Goal: Task Accomplishment & Management: Manage account settings

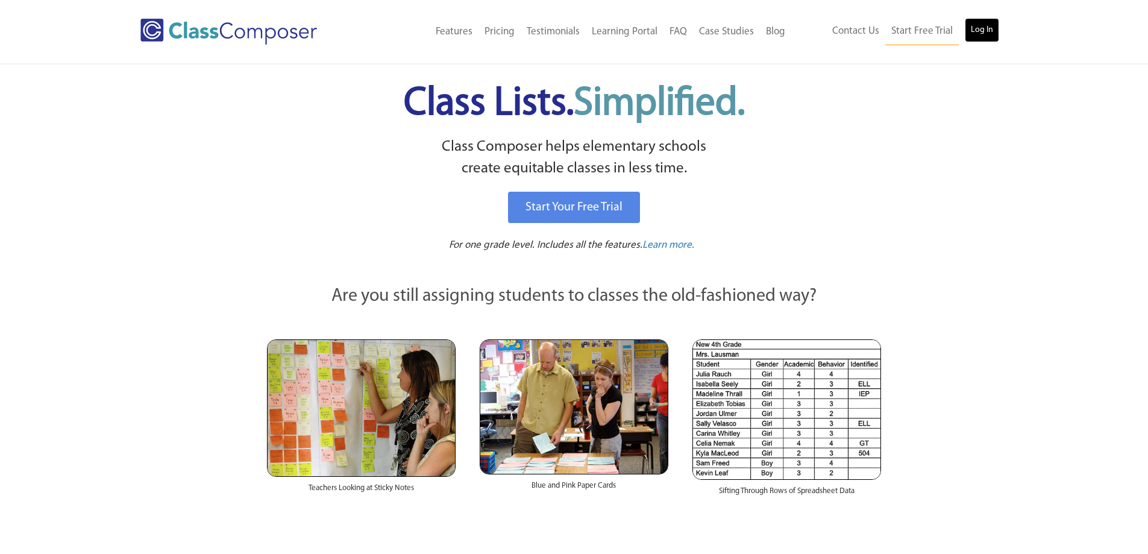
click at [986, 31] on link "Log In" at bounding box center [982, 30] width 34 height 24
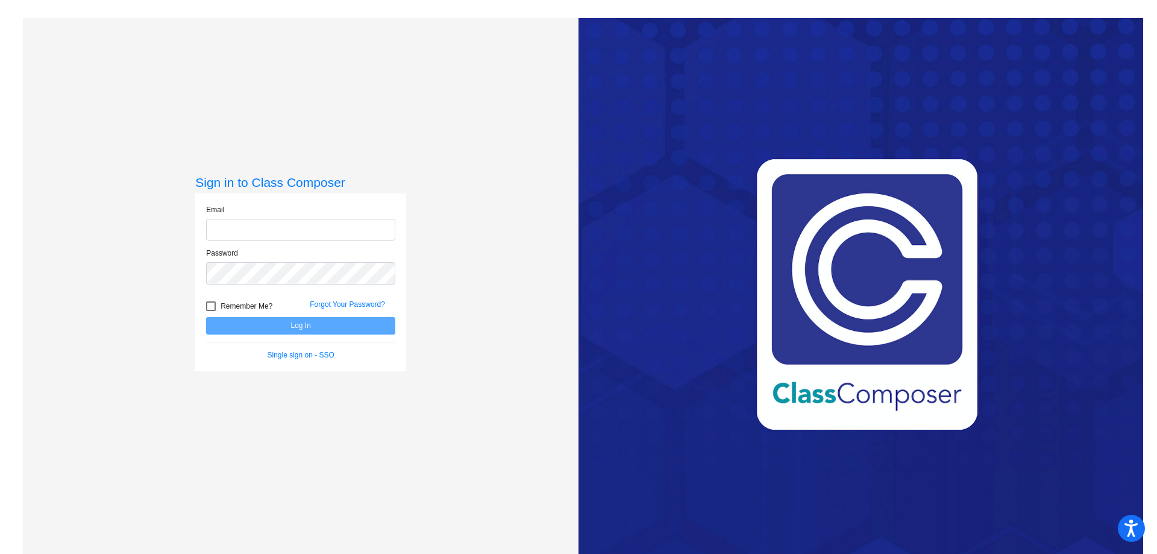
type input "christine_fenton@upland.k12.ca.us"
click at [317, 324] on button "Log In" at bounding box center [300, 325] width 189 height 17
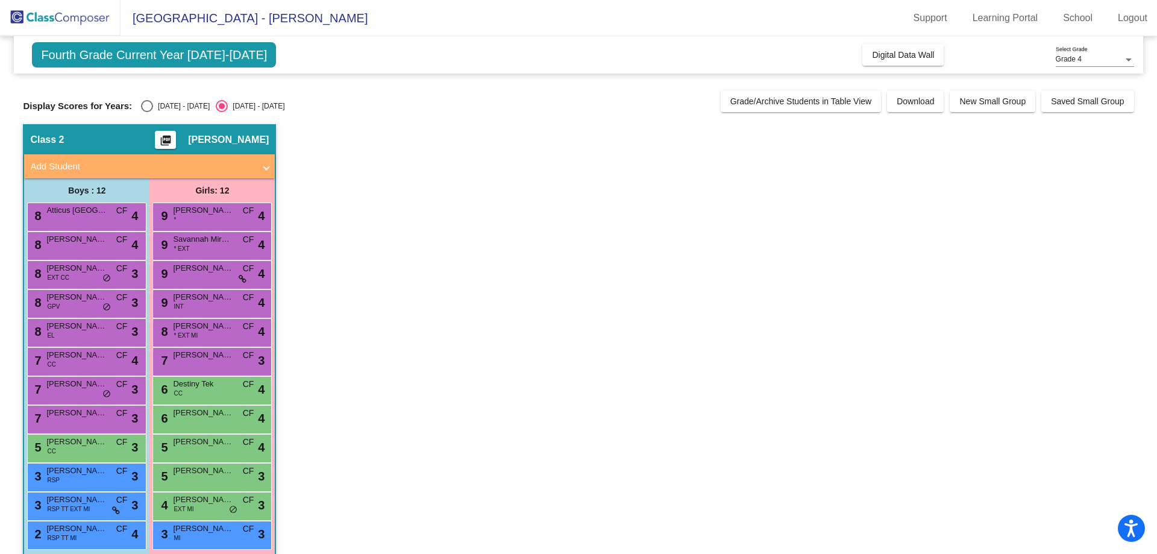
scroll to position [15, 0]
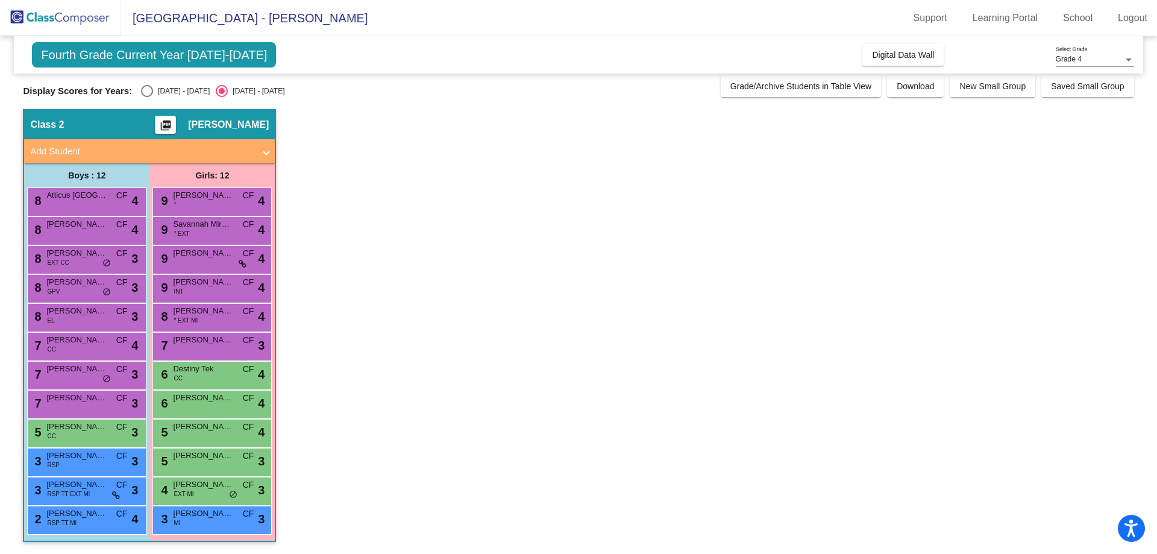
click at [321, 122] on app-classroom "Class 2 picture_as_pdf Christine Fenton Add Student First Name Last Name Studen…" at bounding box center [578, 331] width 1111 height 445
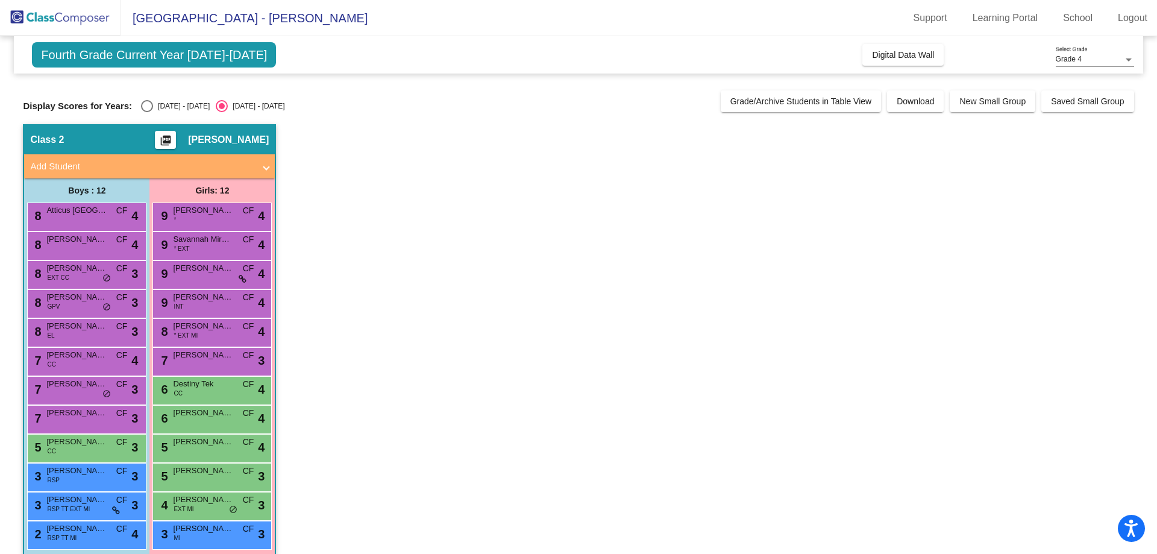
click at [1094, 55] on div "Grade 4" at bounding box center [1090, 59] width 68 height 8
click at [1094, 55] on span "Grade 4" at bounding box center [1095, 60] width 78 height 22
click at [850, 99] on span "Grade/Archive Students in Table View" at bounding box center [801, 101] width 142 height 10
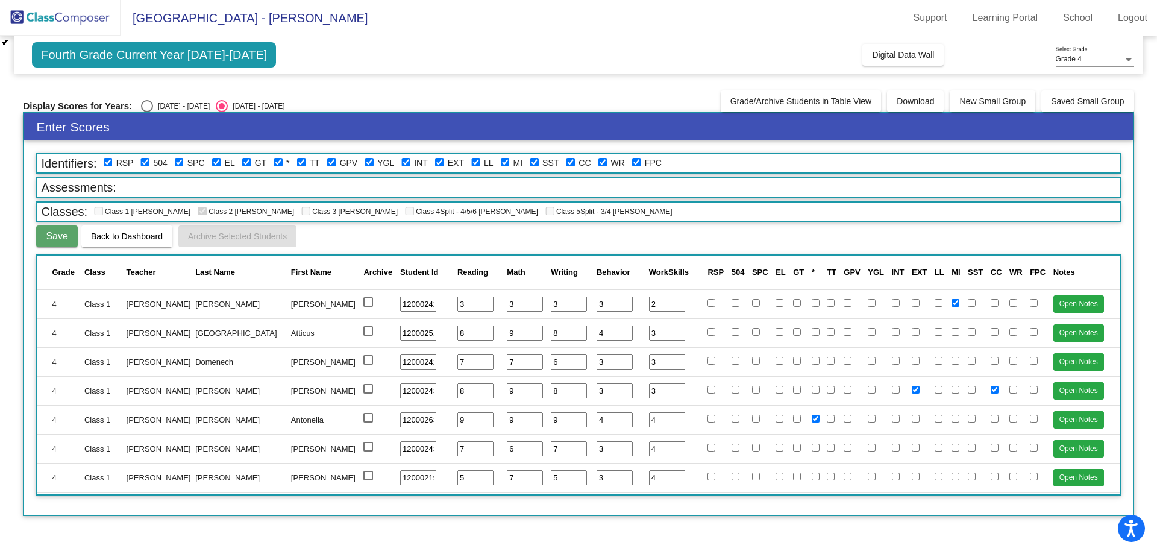
click at [168, 57] on span "Fourth Grade Current Year 2024-2025" at bounding box center [154, 54] width 244 height 25
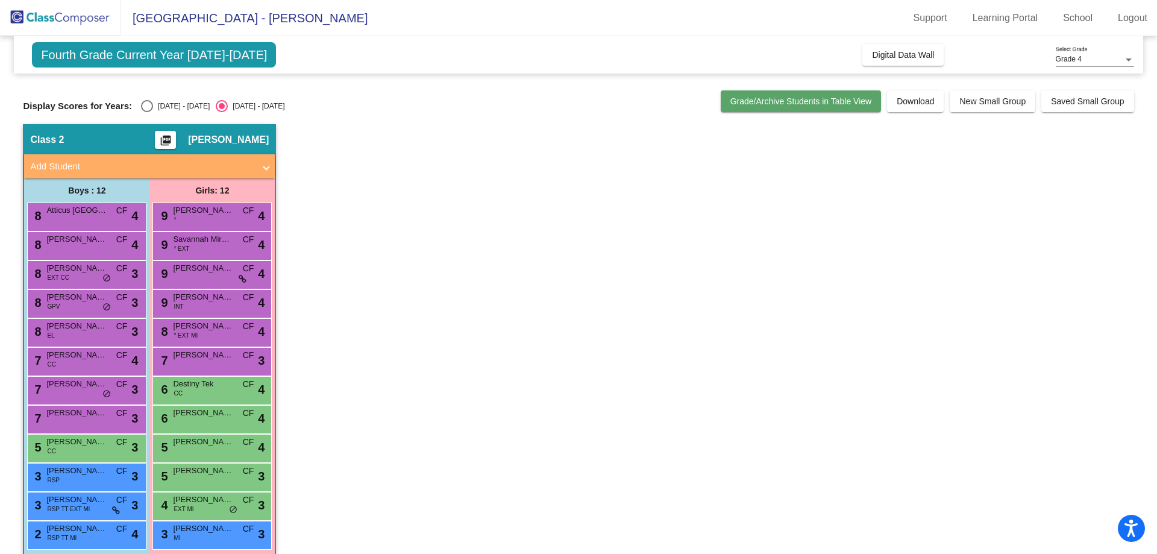
click at [807, 99] on span "Grade/Archive Students in Table View" at bounding box center [801, 101] width 142 height 10
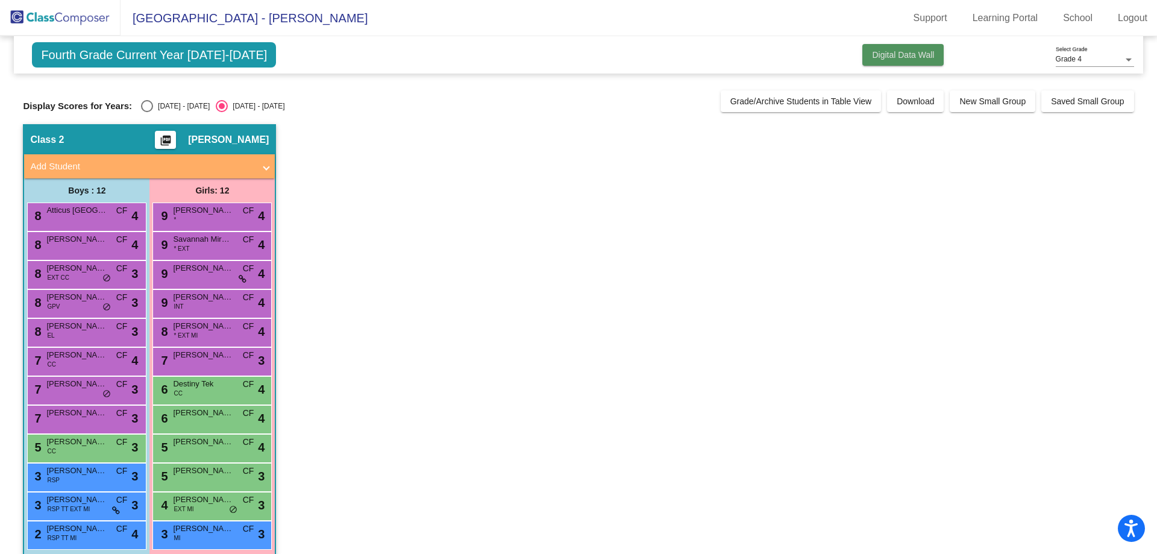
click at [902, 55] on span "Digital Data Wall" at bounding box center [903, 55] width 62 height 10
click at [677, 85] on div at bounding box center [411, 86] width 777 height 10
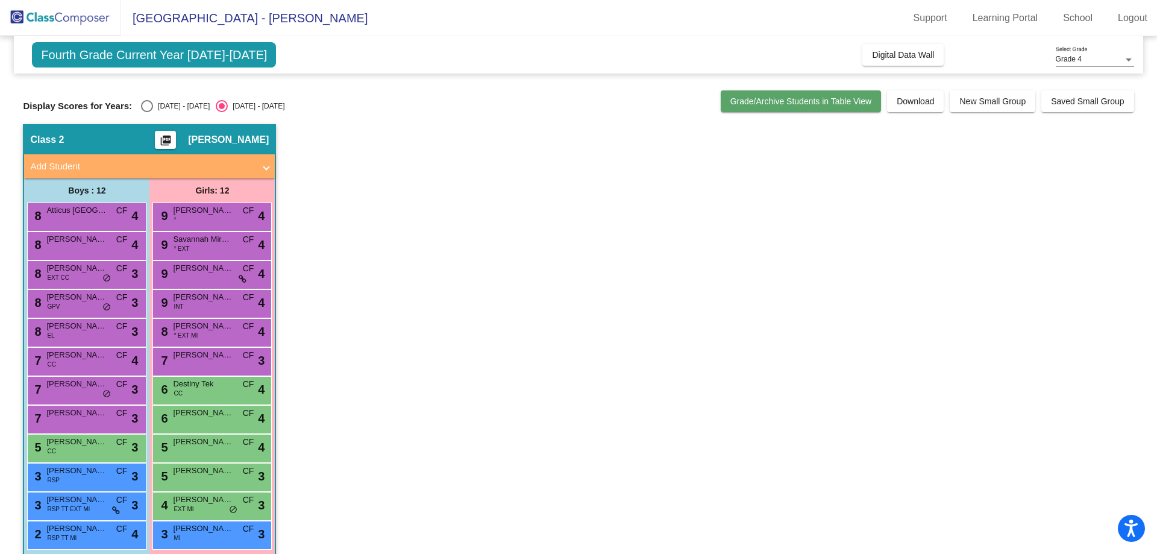
click at [784, 100] on span "Grade/Archive Students in Table View" at bounding box center [801, 101] width 142 height 10
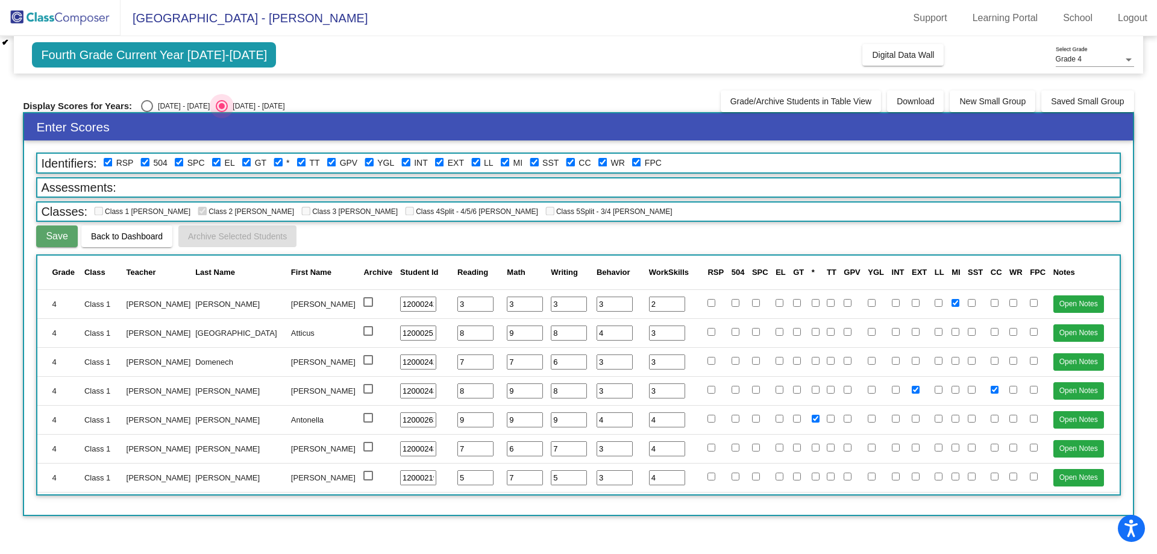
click at [242, 104] on div "2024 - 2025" at bounding box center [256, 106] width 57 height 11
click at [222, 112] on input "2024 - 2025" at bounding box center [221, 112] width 1 height 1
click at [937, 20] on link "Support" at bounding box center [930, 17] width 53 height 19
click at [900, 55] on span "Digital Data Wall" at bounding box center [903, 55] width 62 height 10
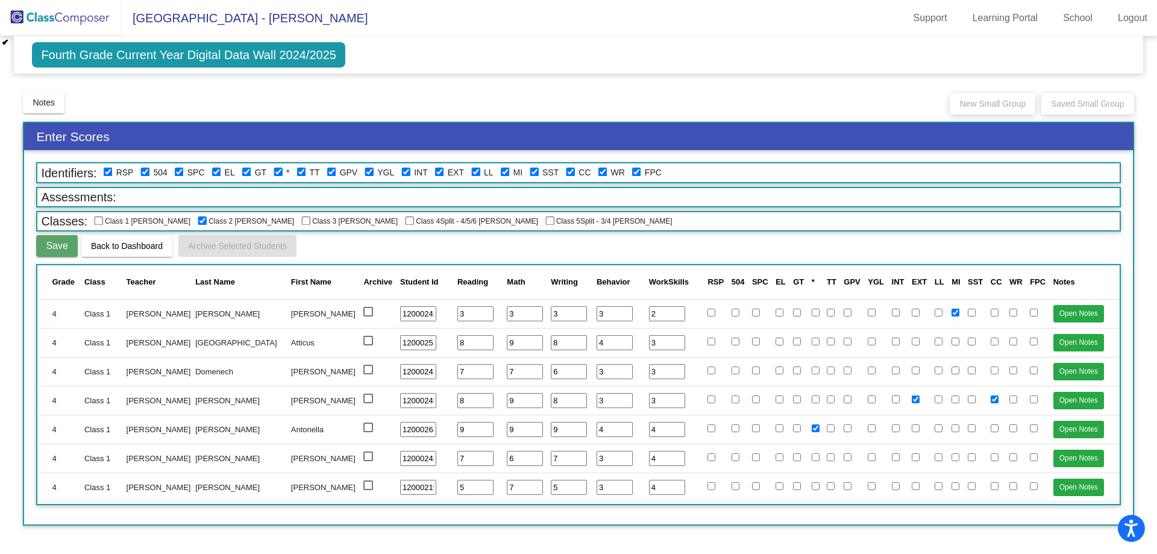
click at [905, 98] on div "Notes Download Class List Import Students New Small Group Saved Small Group" at bounding box center [578, 102] width 1111 height 24
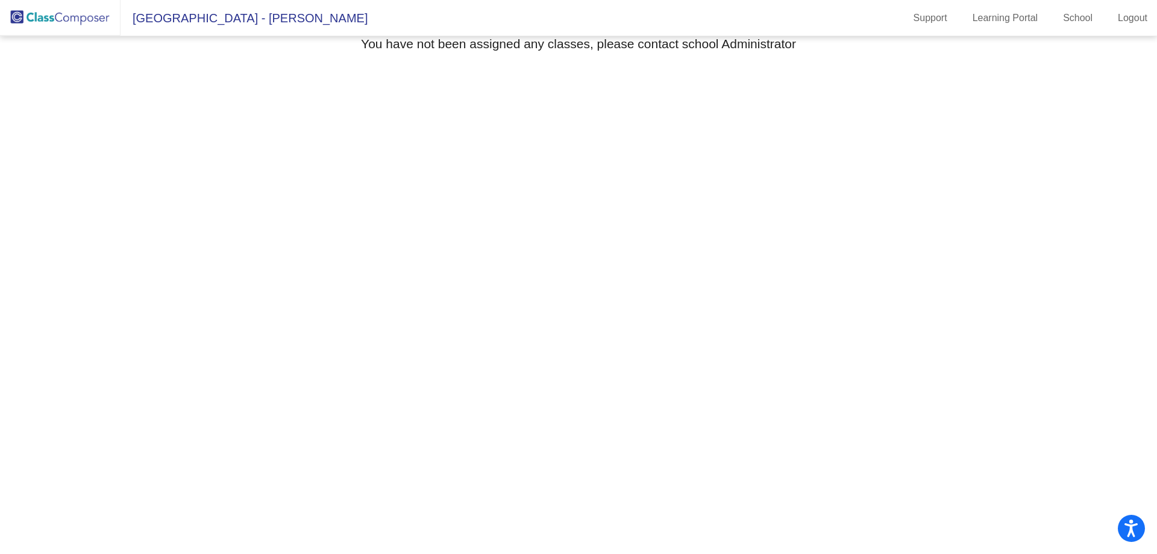
click at [408, 165] on mat-sidenav-content "Select Grade You have not been assigned any classes, please contact school Admi…" at bounding box center [578, 295] width 1157 height 518
click at [80, 16] on img at bounding box center [60, 18] width 121 height 36
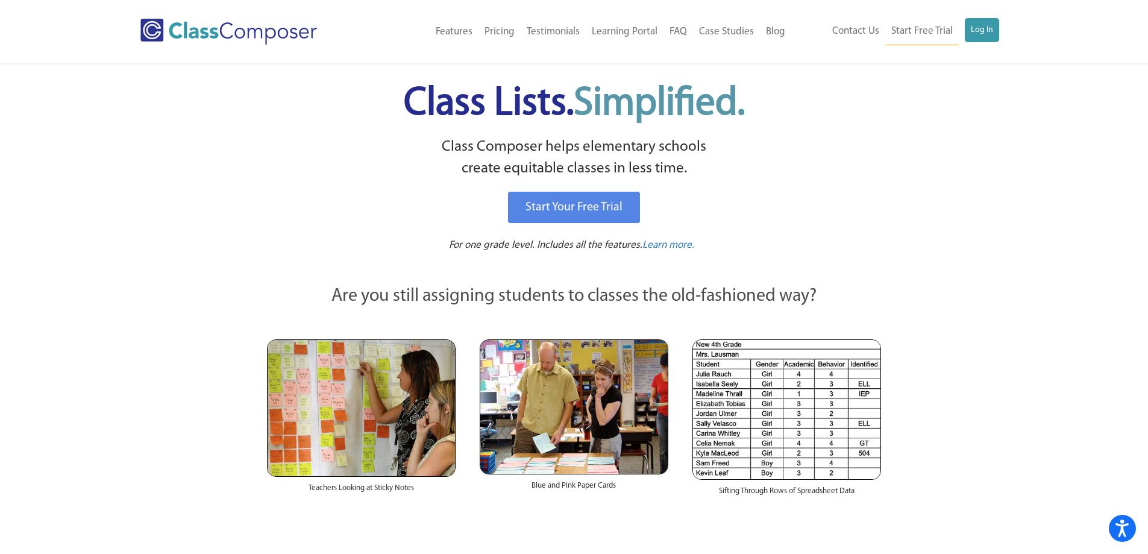
click at [979, 40] on link "Log In" at bounding box center [982, 30] width 34 height 24
click at [981, 26] on link "Log In" at bounding box center [982, 30] width 34 height 24
click at [972, 34] on link "Log In" at bounding box center [982, 30] width 34 height 24
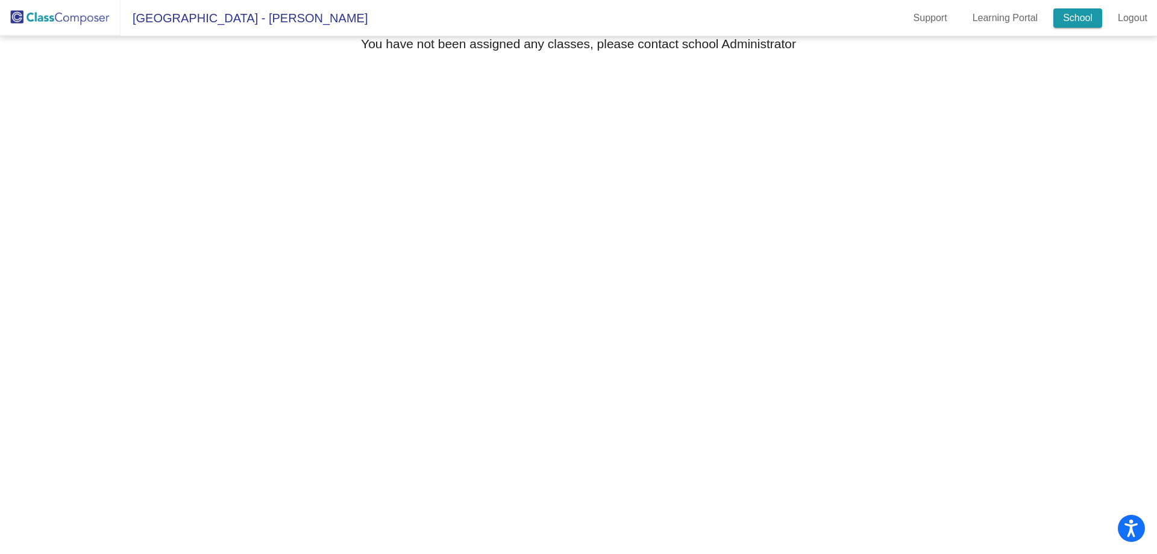
click at [1090, 17] on link "School" at bounding box center [1078, 17] width 49 height 19
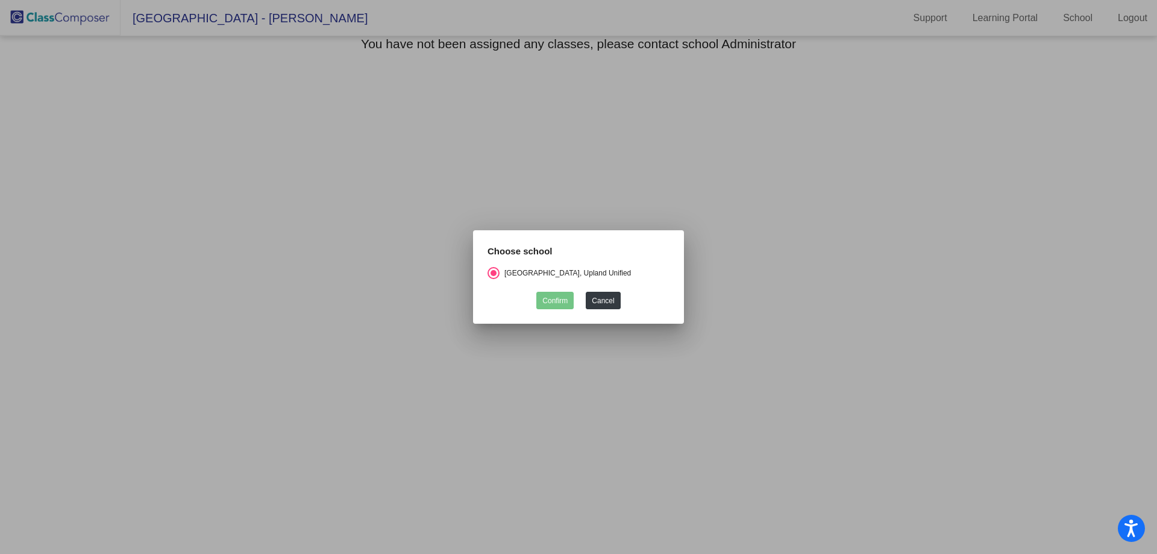
click at [653, 168] on div at bounding box center [578, 277] width 1157 height 554
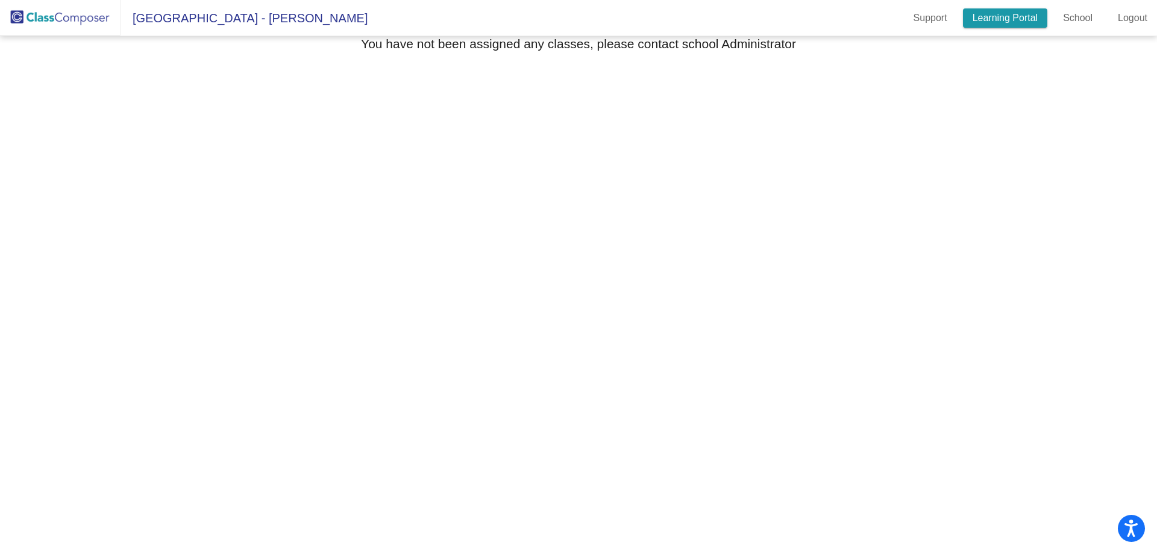
click at [1019, 14] on link "Learning Portal" at bounding box center [1005, 17] width 85 height 19
click at [72, 14] on img at bounding box center [60, 18] width 121 height 36
click at [190, 22] on span "[GEOGRAPHIC_DATA] - [PERSON_NAME]" at bounding box center [244, 17] width 247 height 19
click at [203, 156] on mat-sidenav-content "Select Grade You have not been assigned any classes, please contact school Admi…" at bounding box center [578, 295] width 1157 height 518
click at [729, 297] on mat-sidenav-content "Select Grade You have not been assigned any classes, please contact school Admi…" at bounding box center [578, 295] width 1157 height 518
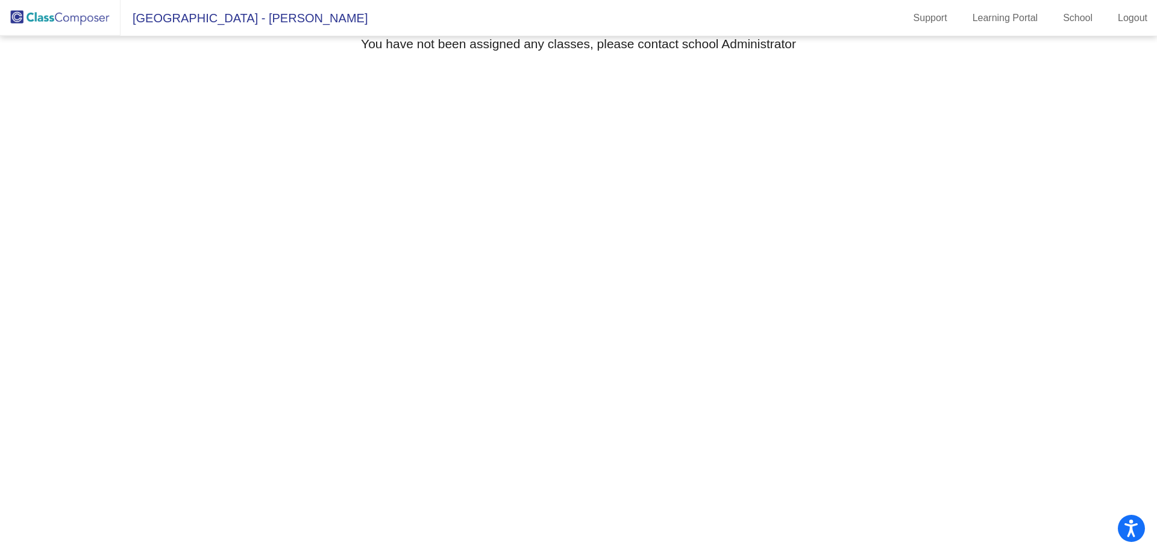
click at [171, 16] on span "[GEOGRAPHIC_DATA] - [PERSON_NAME]" at bounding box center [244, 17] width 247 height 19
click at [83, 18] on img at bounding box center [60, 18] width 121 height 36
click at [220, 13] on span "[GEOGRAPHIC_DATA] - [PERSON_NAME]" at bounding box center [244, 17] width 247 height 19
